Goal: Book appointment/travel/reservation

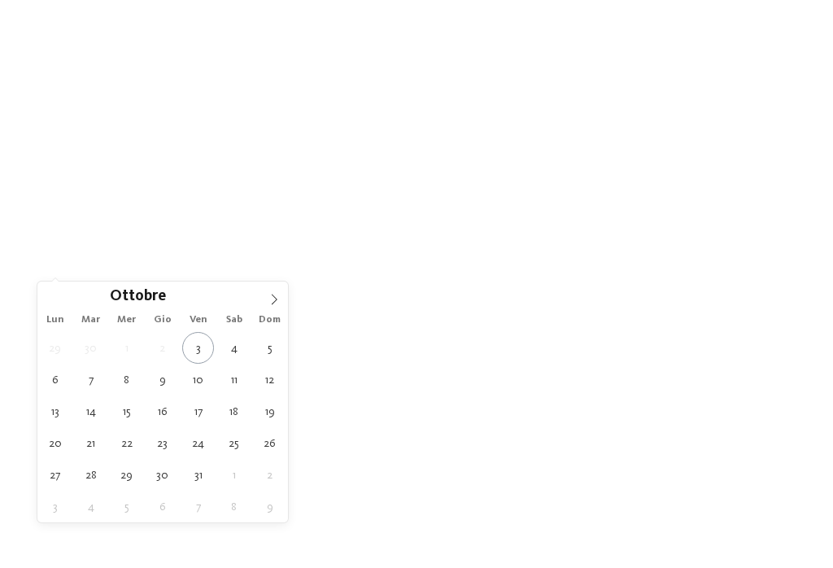
scroll to position [21, 0]
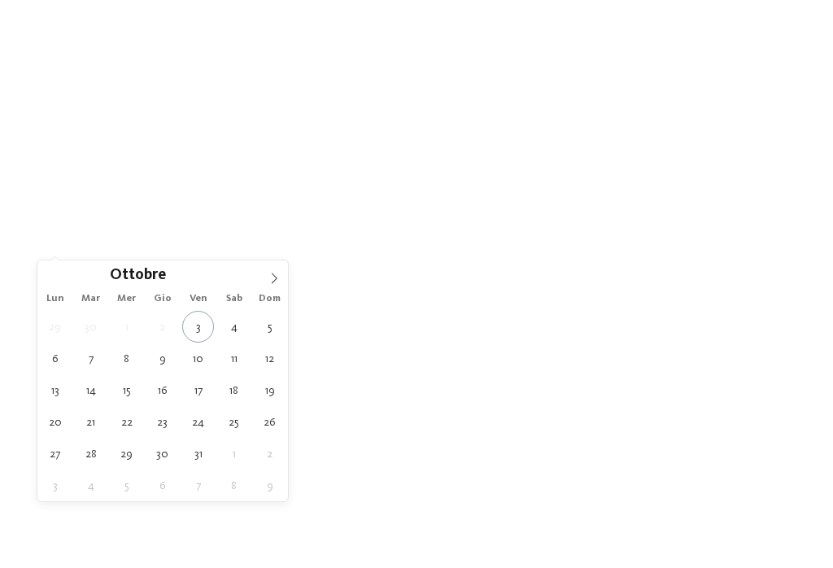
type div "[DATE]"
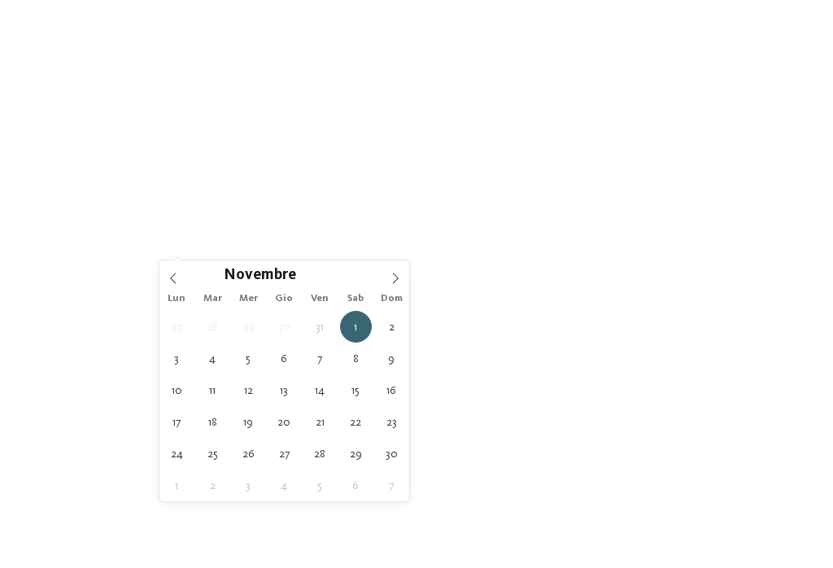
type div "[DATE]"
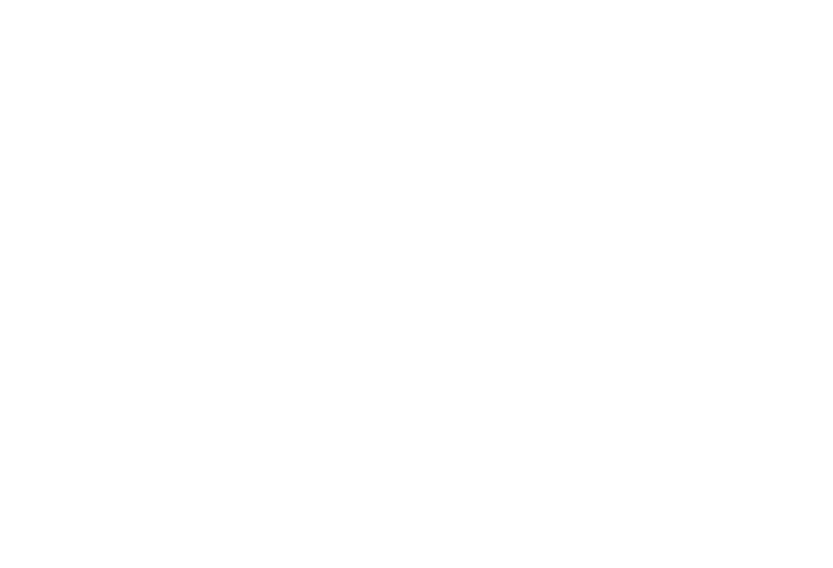
click at [508, 235] on div "I miei desideri" at bounding box center [461, 245] width 117 height 28
click at [679, 69] on icon at bounding box center [677, 60] width 35 height 28
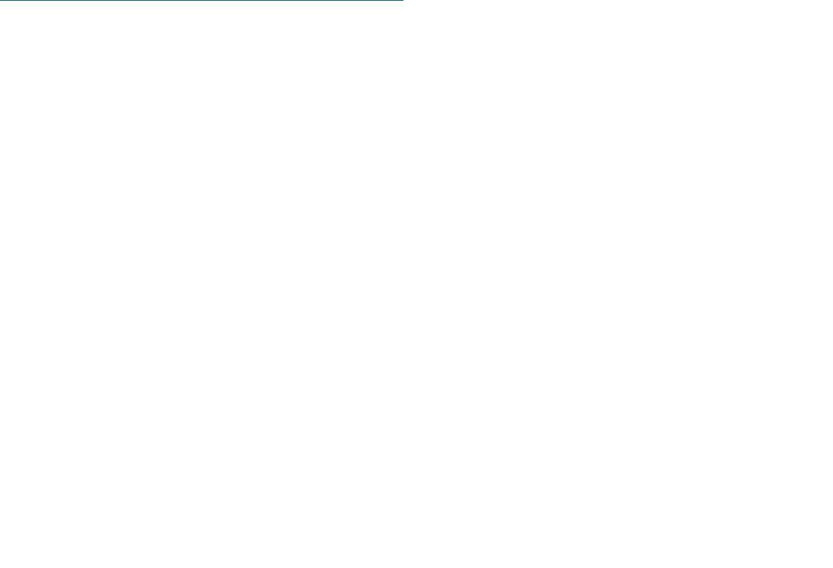
scroll to position [1060, 0]
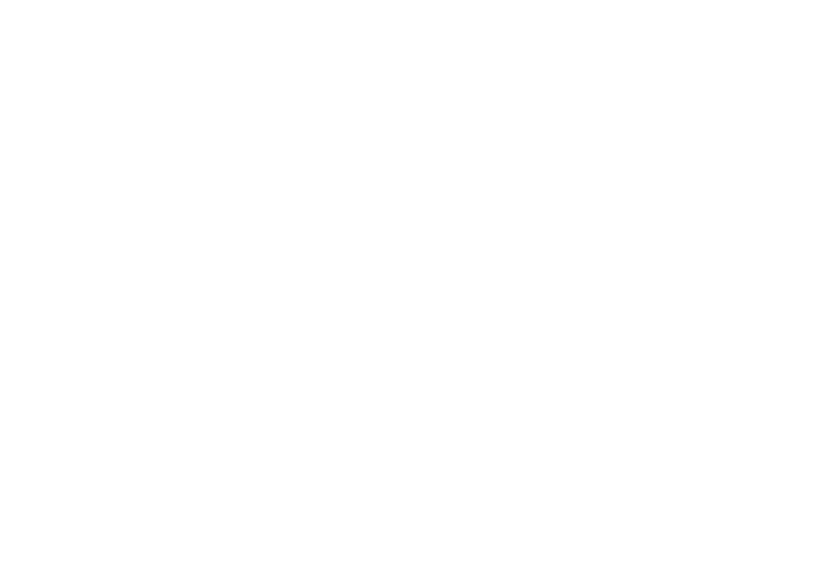
click at [406, 527] on icon at bounding box center [416, 529] width 29 height 28
click at [627, 263] on div at bounding box center [631, 266] width 12 height 7
click at [538, 51] on icon at bounding box center [547, 60] width 35 height 28
click at [576, 264] on span "Family Experiences" at bounding box center [582, 266] width 76 height 11
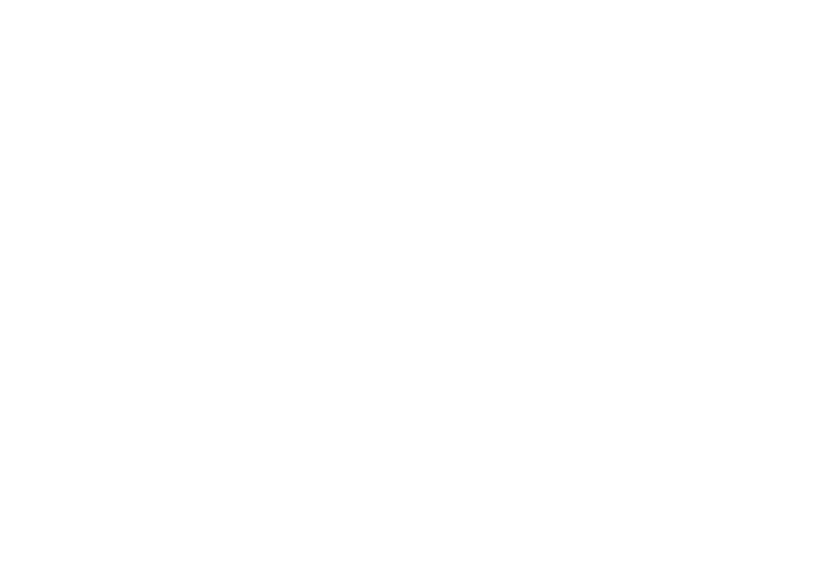
click at [520, 164] on div at bounding box center [514, 160] width 16 height 16
click at [402, 450] on div "accetta" at bounding box center [417, 466] width 212 height 33
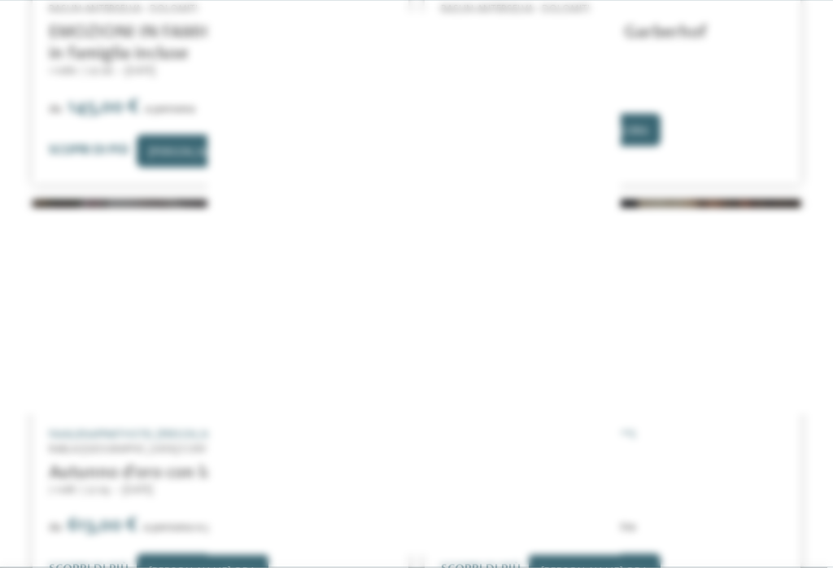
scroll to position [1070, 0]
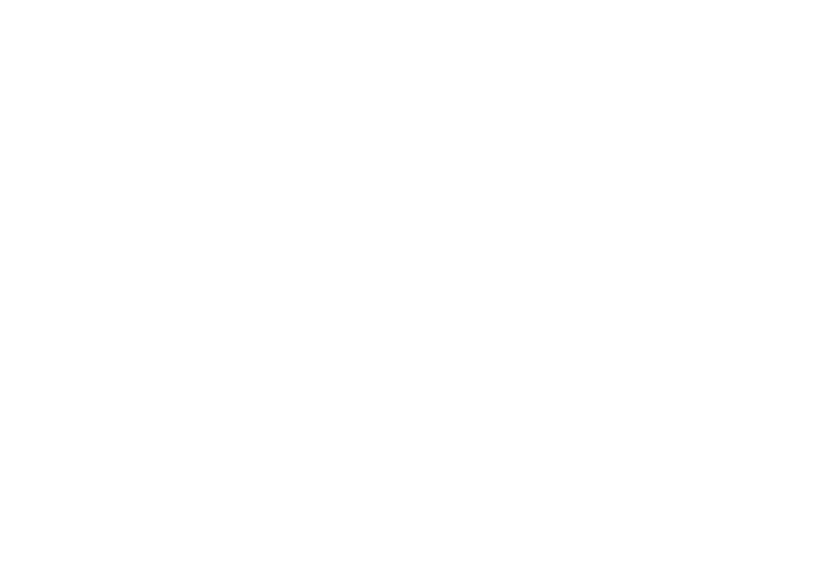
click at [723, 116] on icon at bounding box center [728, 130] width 35 height 28
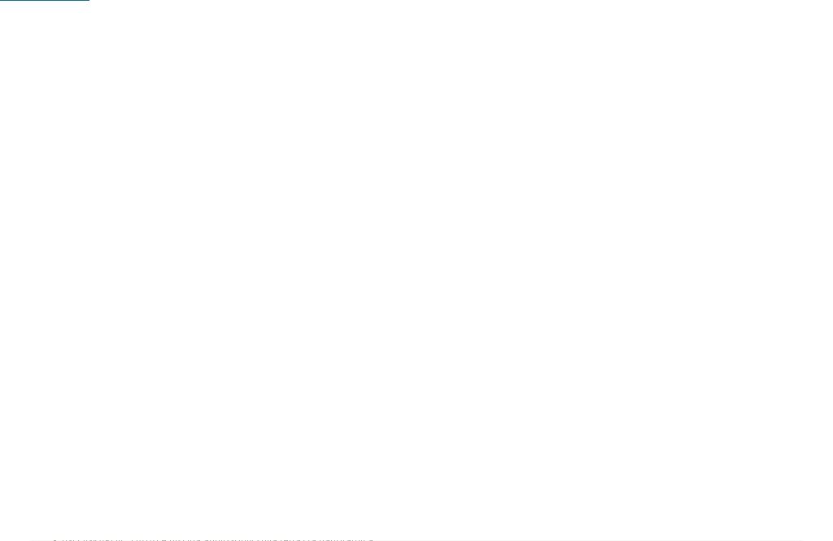
scroll to position [552, 0]
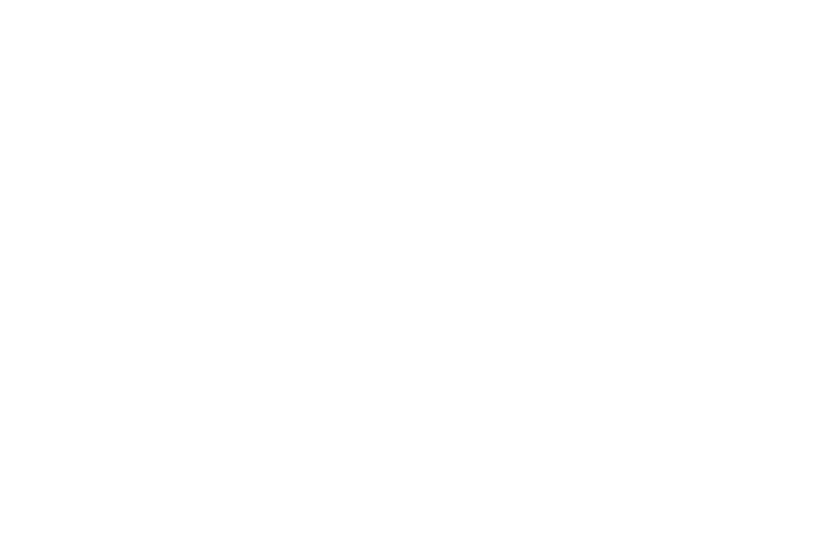
click at [295, 190] on div "[PERSON_NAME] ora" at bounding box center [301, 185] width 134 height 33
click at [28, 48] on div at bounding box center [24, 36] width 16 height 41
click at [25, 46] on div at bounding box center [24, 36] width 16 height 41
